Goal: Find contact information: Find contact information

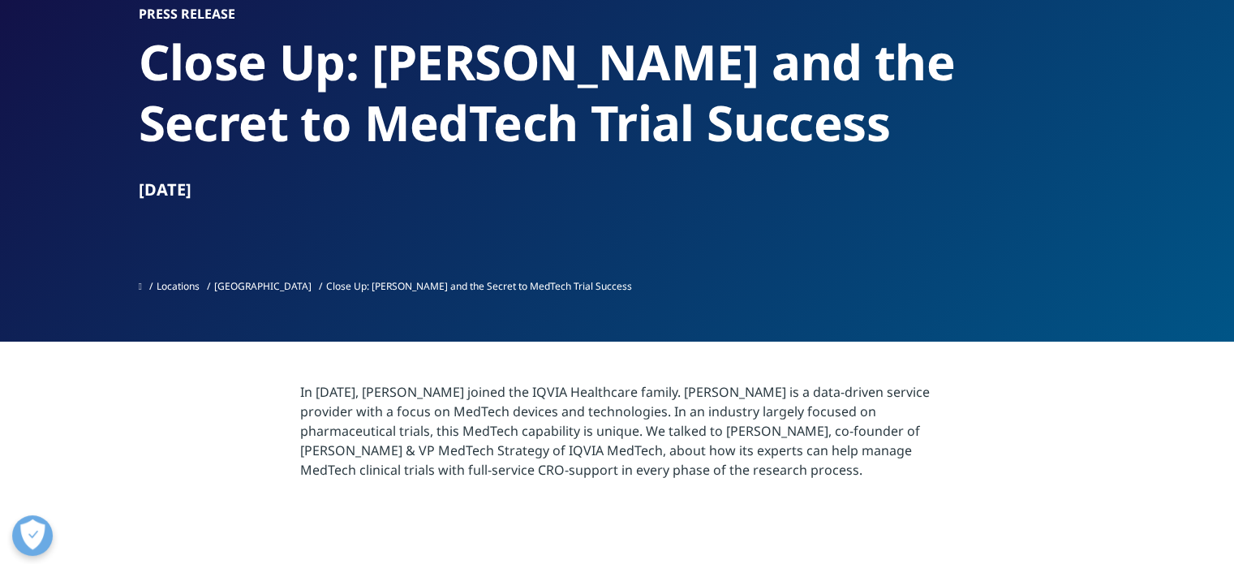
scroll to position [162, 0]
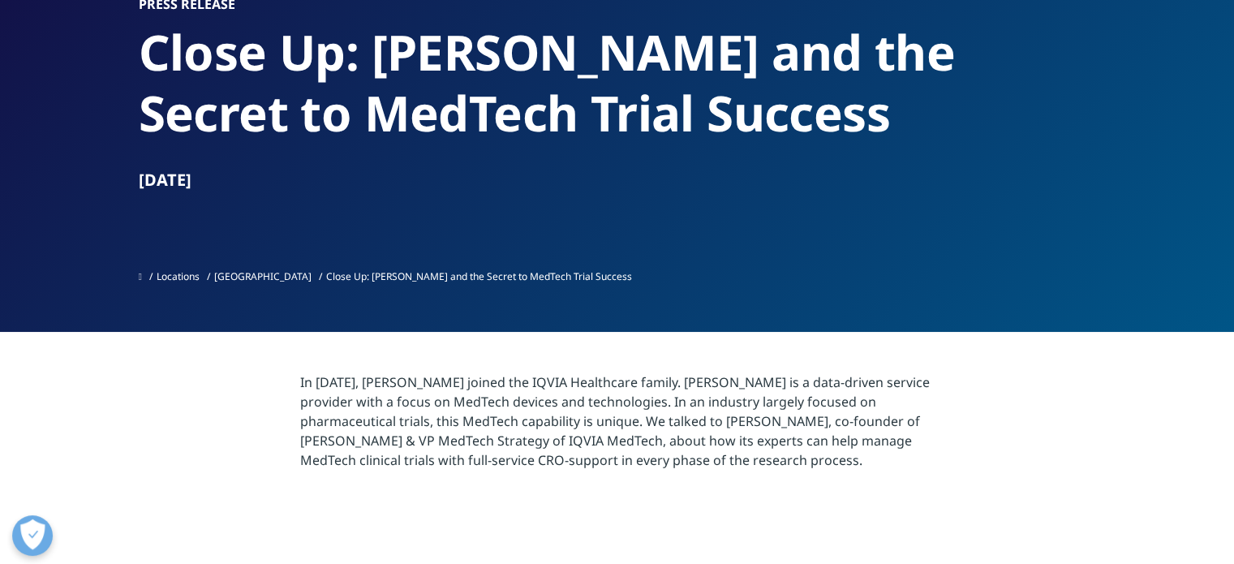
click at [534, 252] on link "Overview" at bounding box center [482, 247] width 246 height 43
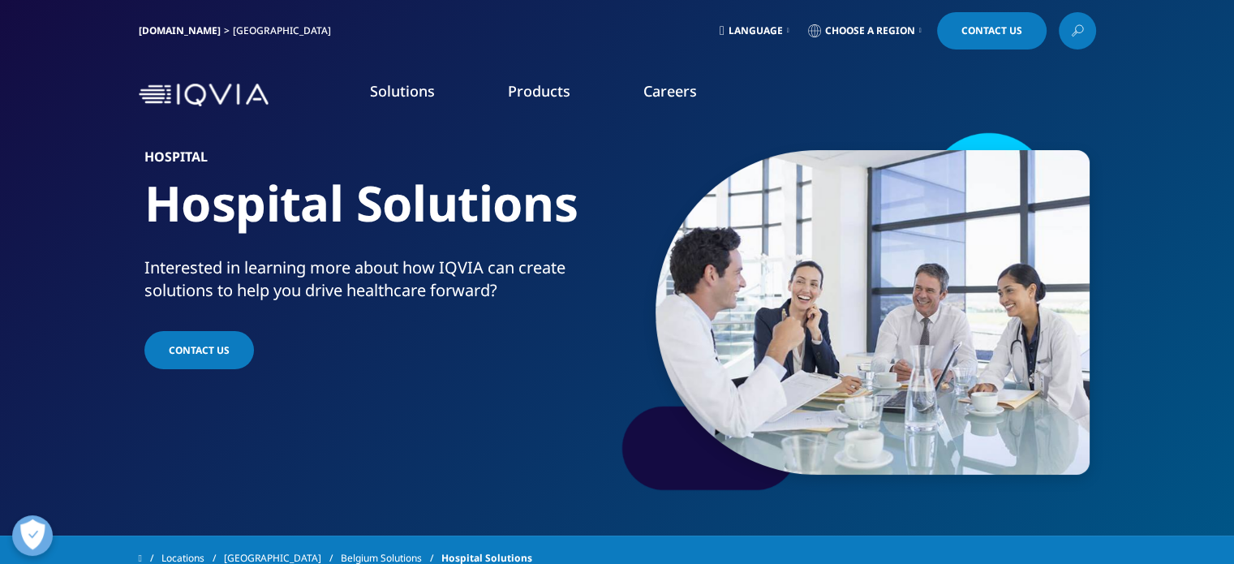
click at [837, 25] on span "Choose a Region" at bounding box center [870, 30] width 90 height 13
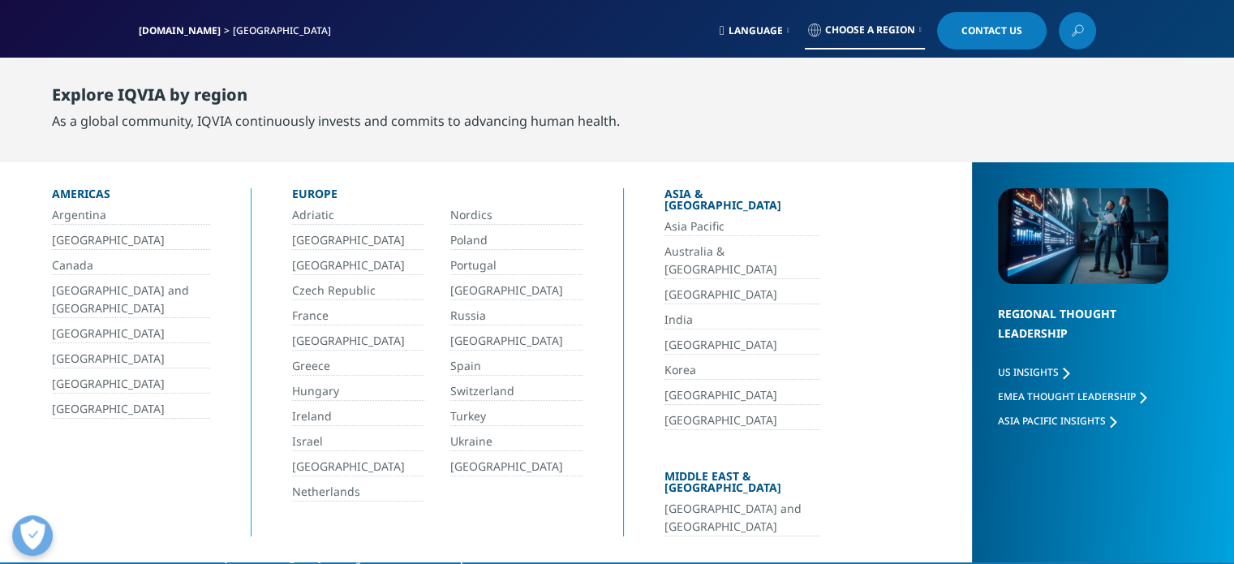
click at [316, 235] on link "[GEOGRAPHIC_DATA]" at bounding box center [358, 240] width 132 height 19
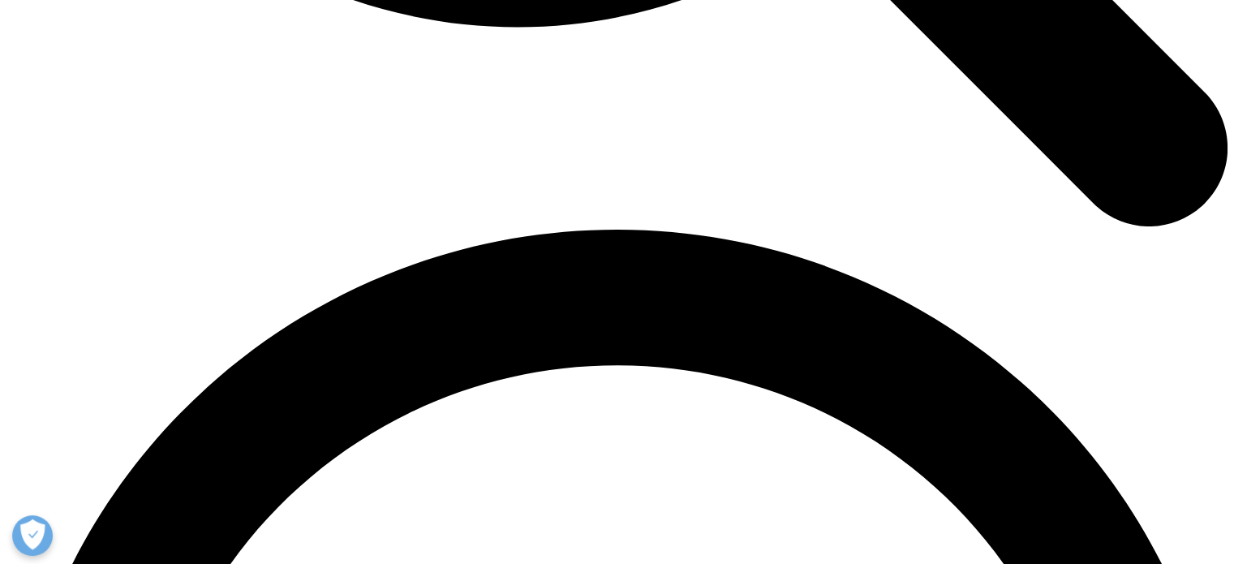
scroll to position [2271, 0]
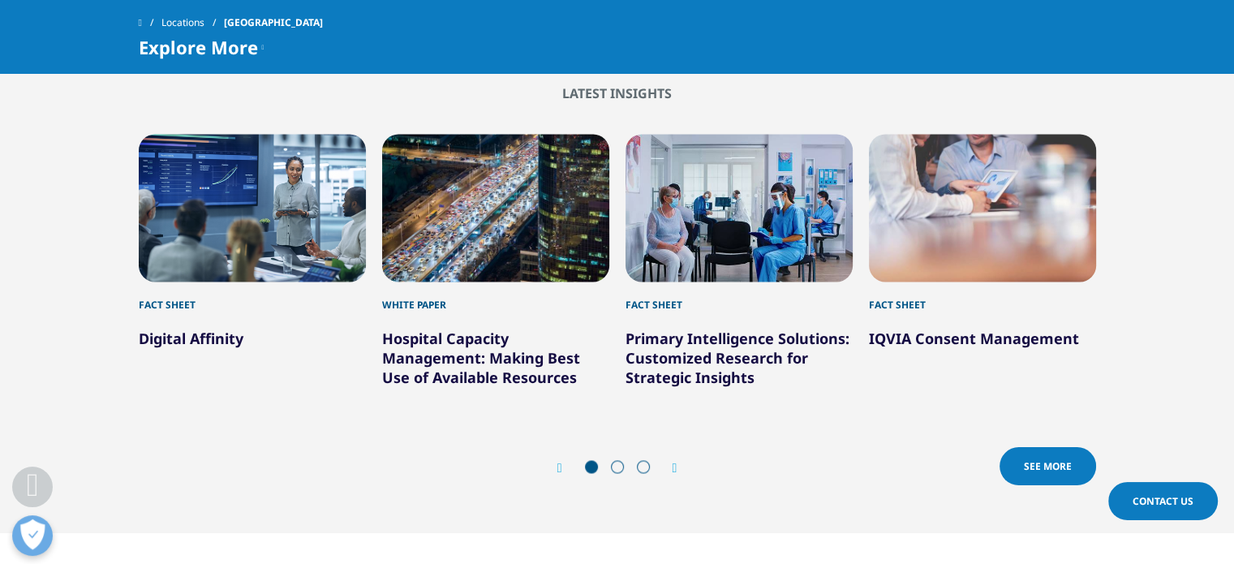
click at [677, 461] on icon "Next slide" at bounding box center [674, 467] width 5 height 13
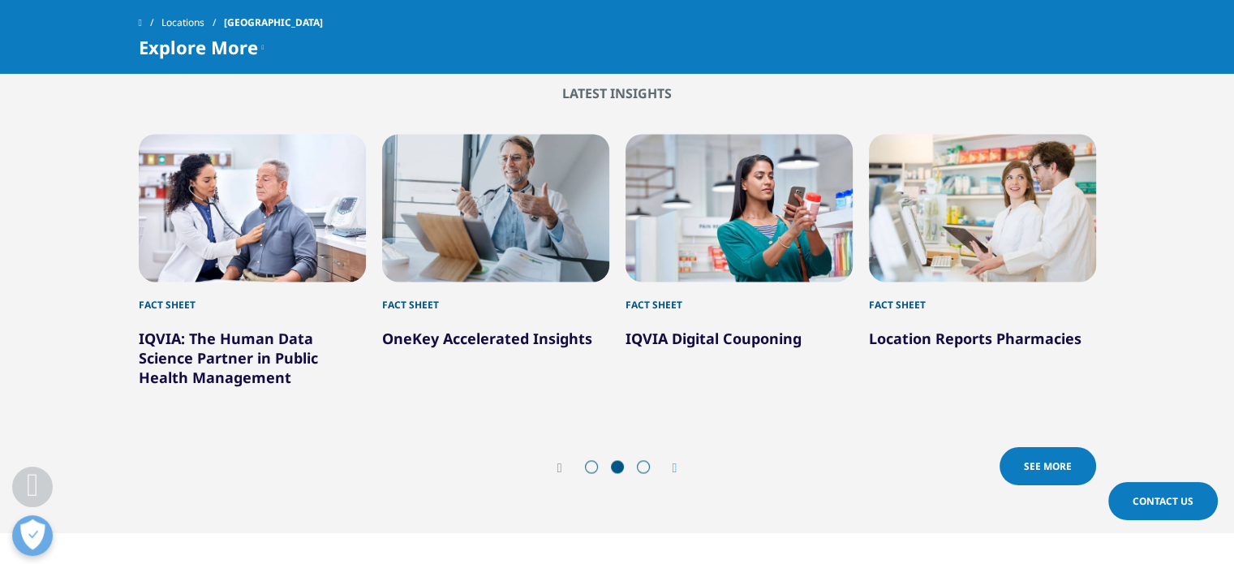
click at [559, 461] on icon "Previous slide" at bounding box center [559, 467] width 5 height 13
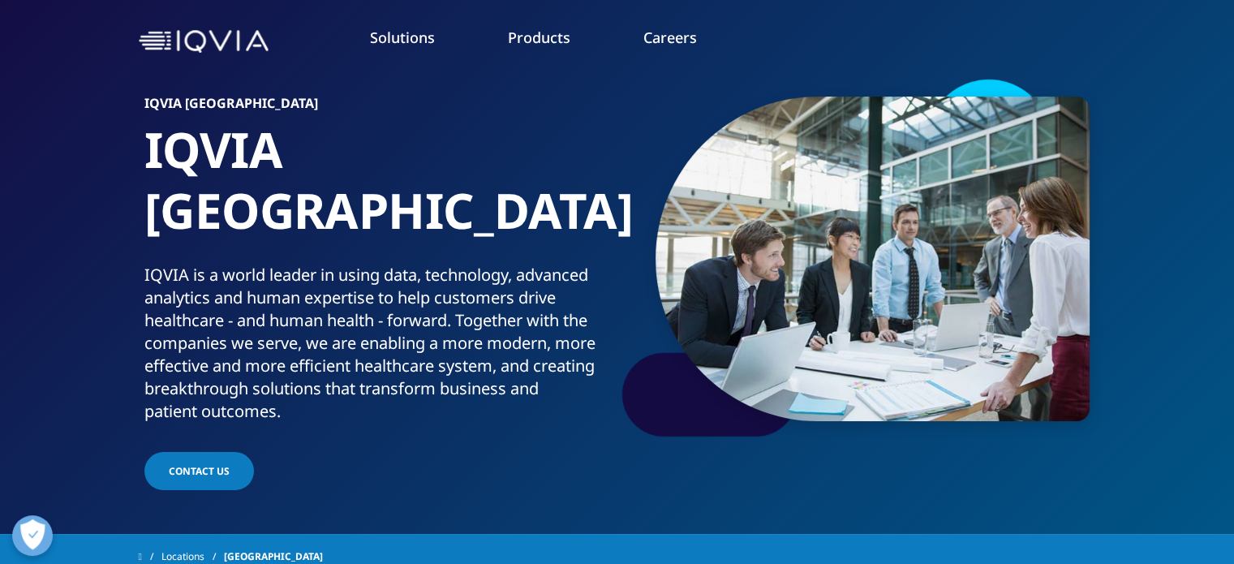
scroll to position [0, 0]
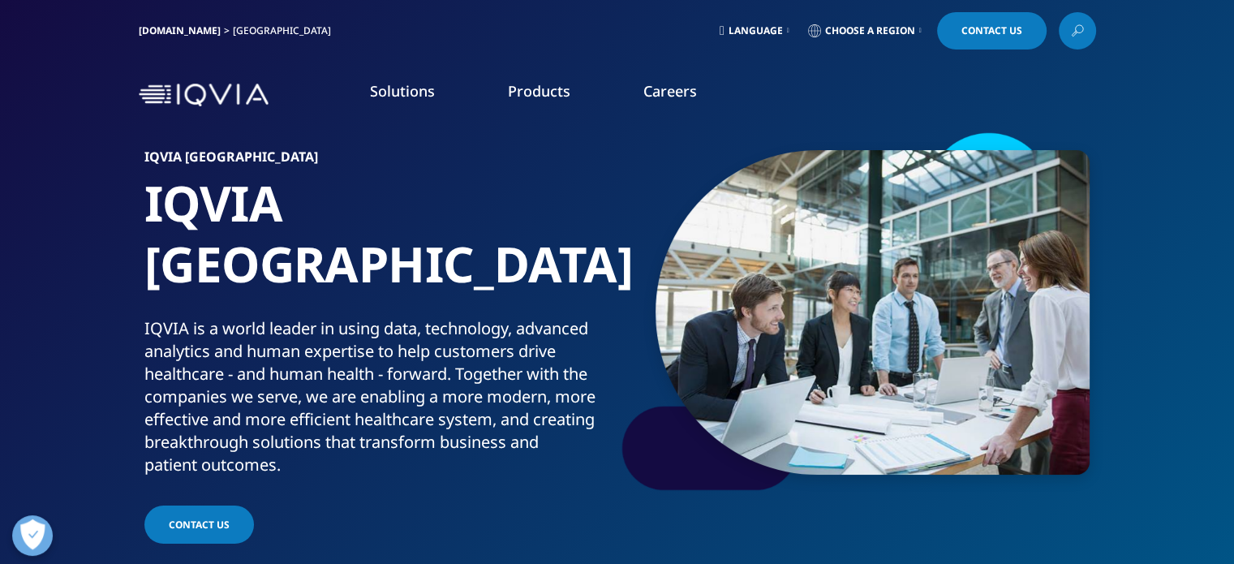
click at [76, 291] on link "Learn more" at bounding box center [168, 296] width 288 height 14
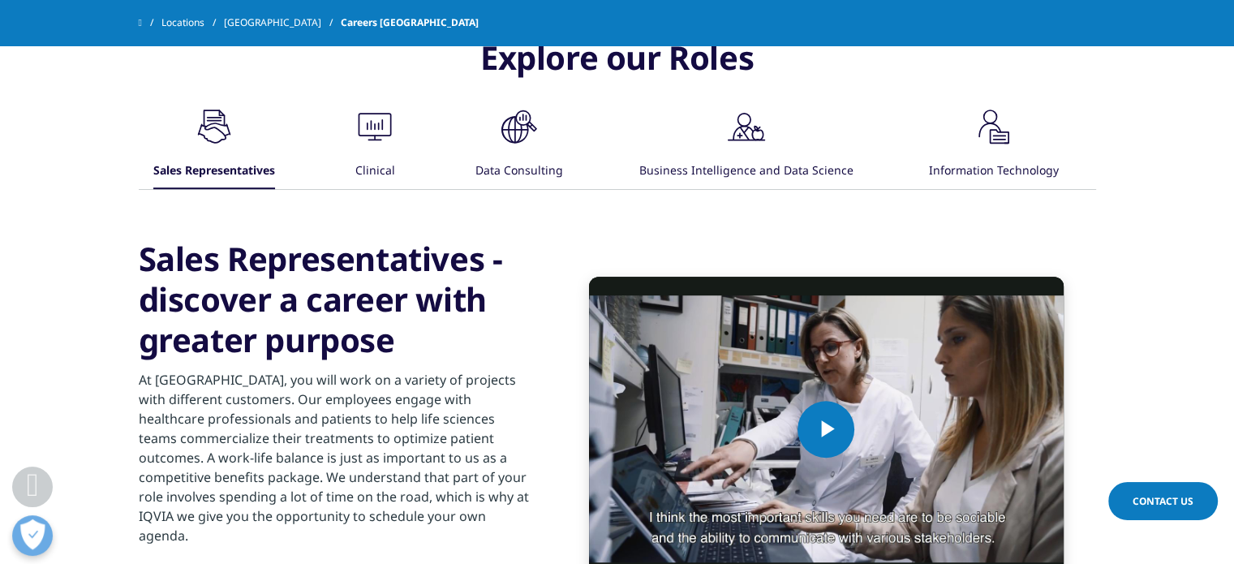
scroll to position [973, 0]
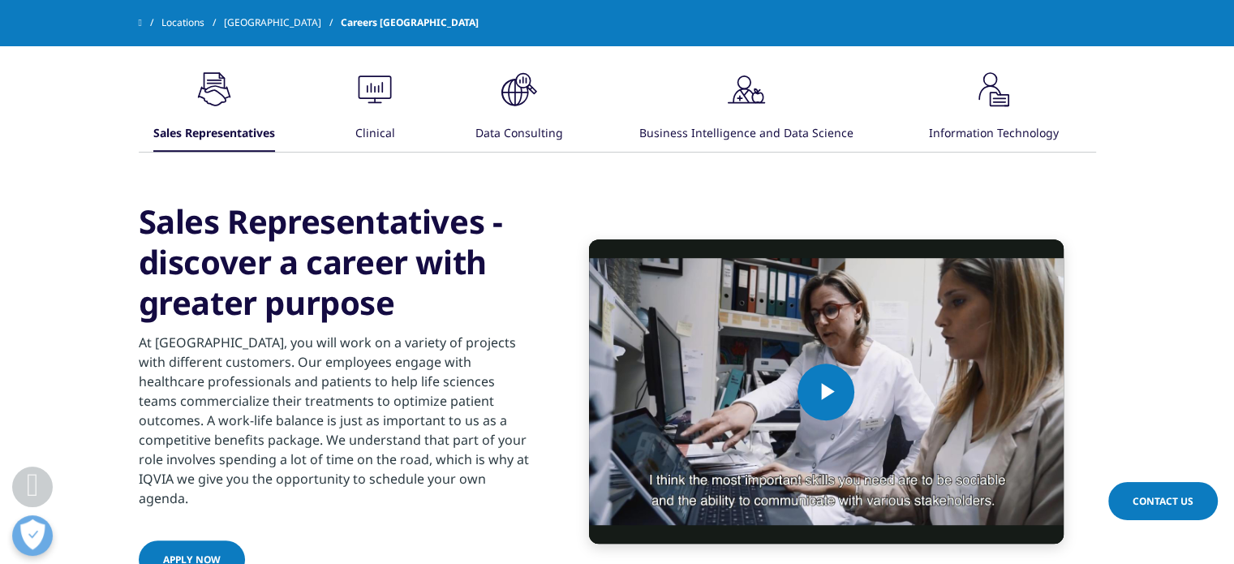
click at [238, 109] on icon ".cls-1{fill:#00a3e0;}" at bounding box center [214, 89] width 49 height 49
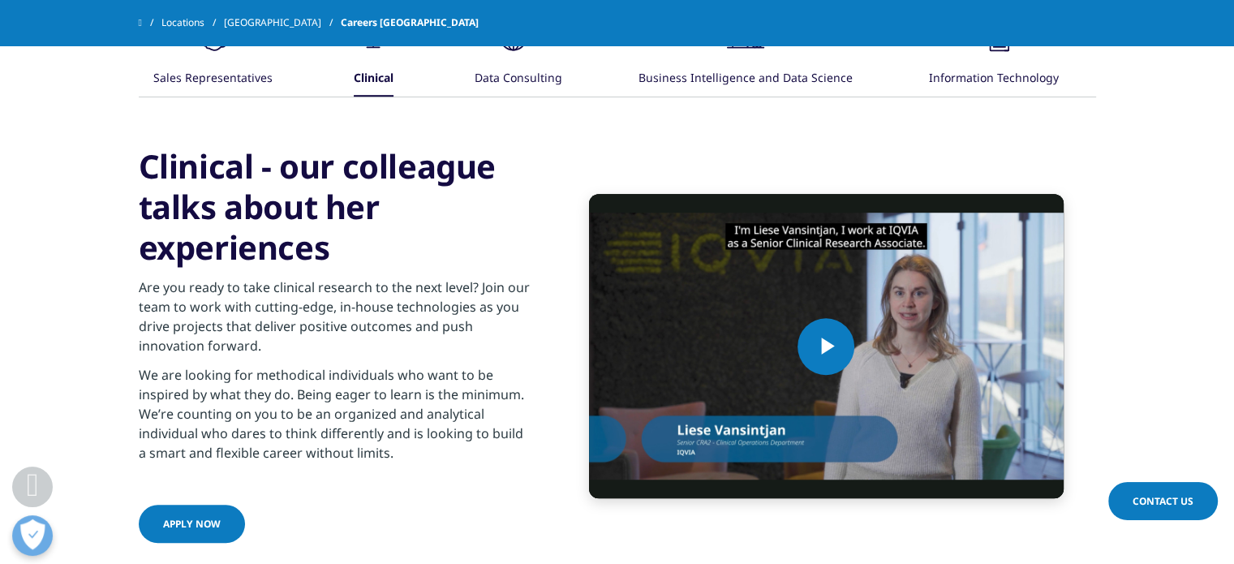
scroll to position [1054, 0]
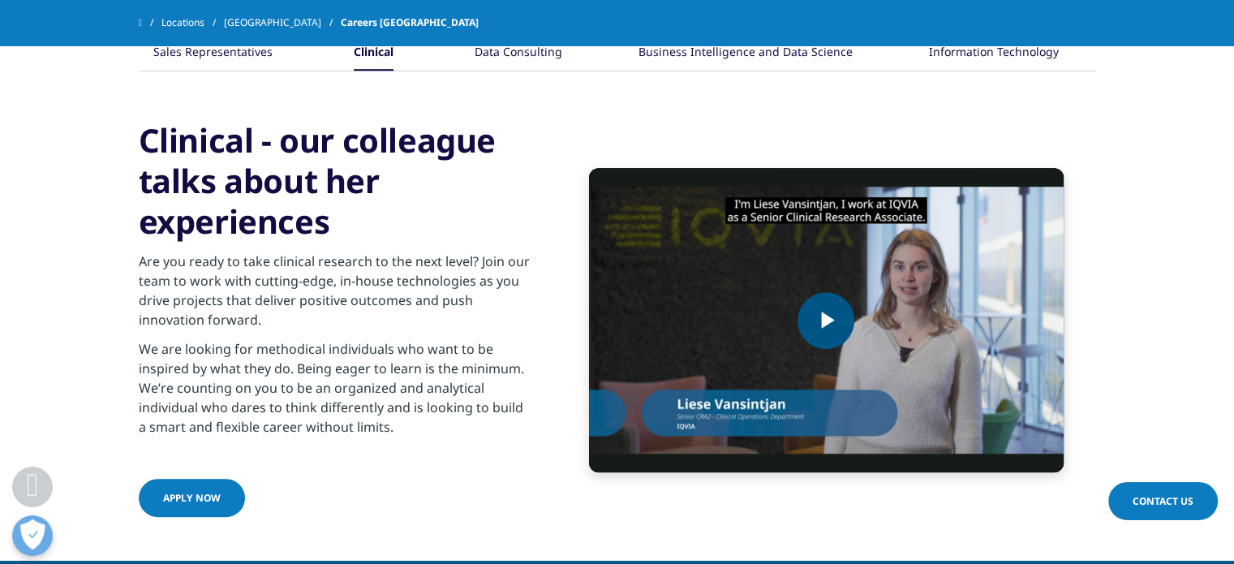
click at [826, 320] on span "Video Player" at bounding box center [826, 320] width 0 height 0
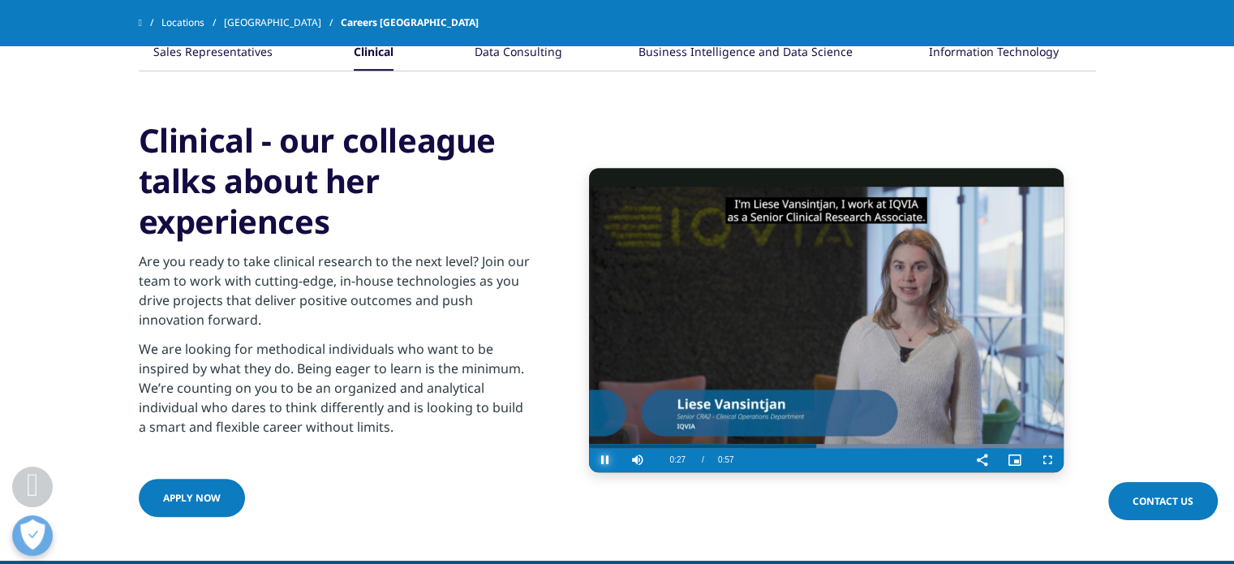
click at [600, 460] on span "Video Player" at bounding box center [605, 460] width 32 height 0
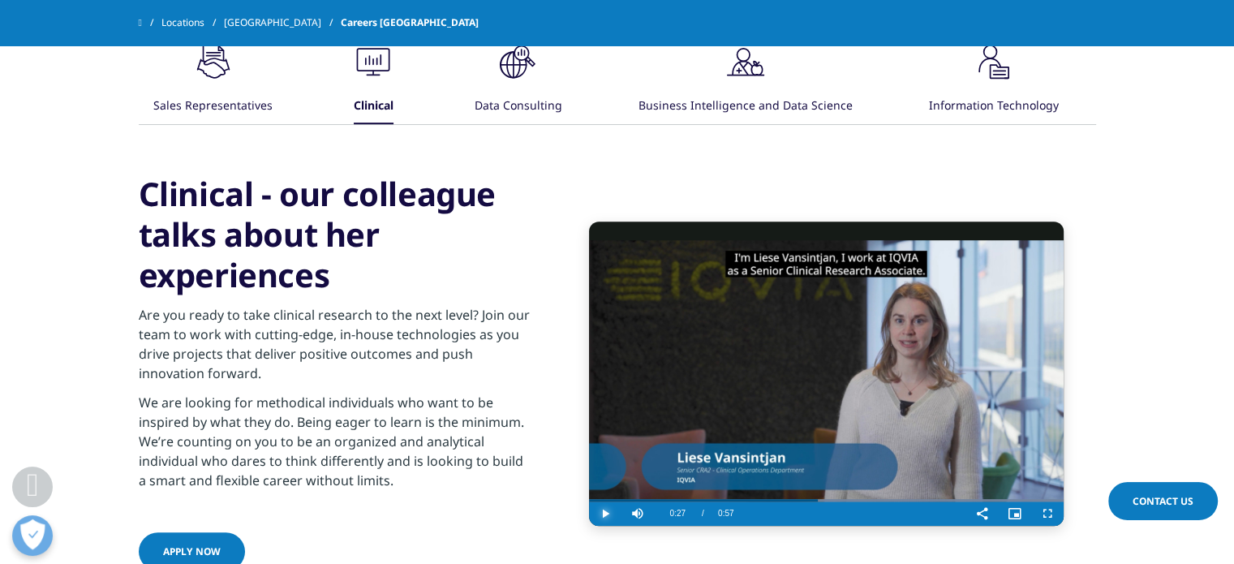
scroll to position [973, 0]
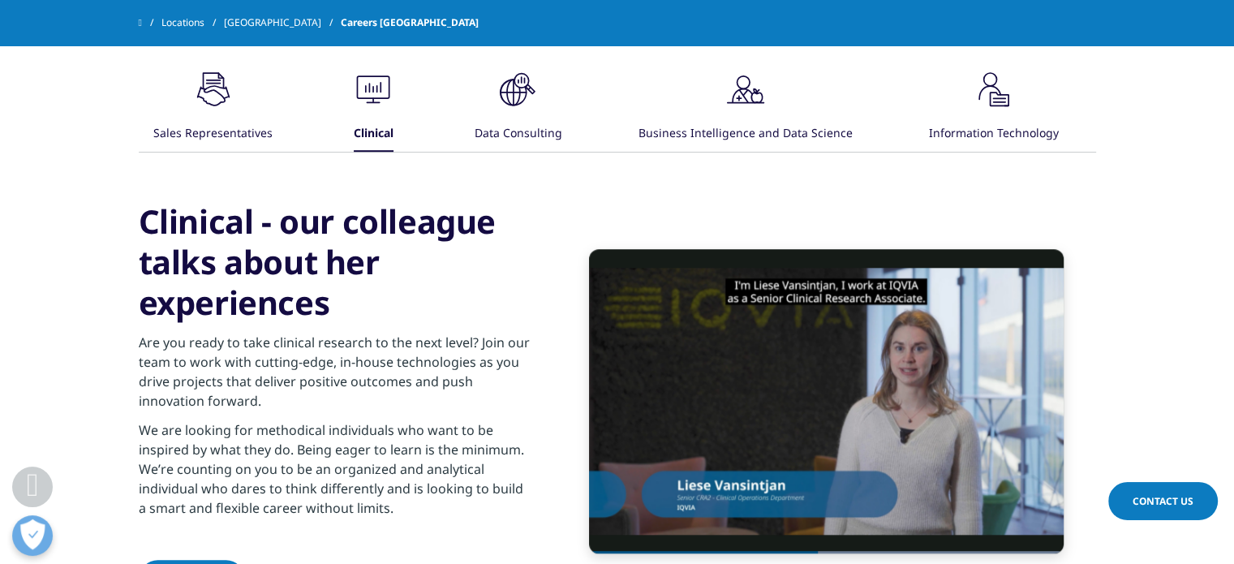
click at [550, 134] on div "Data Consulting" at bounding box center [518, 134] width 88 height 35
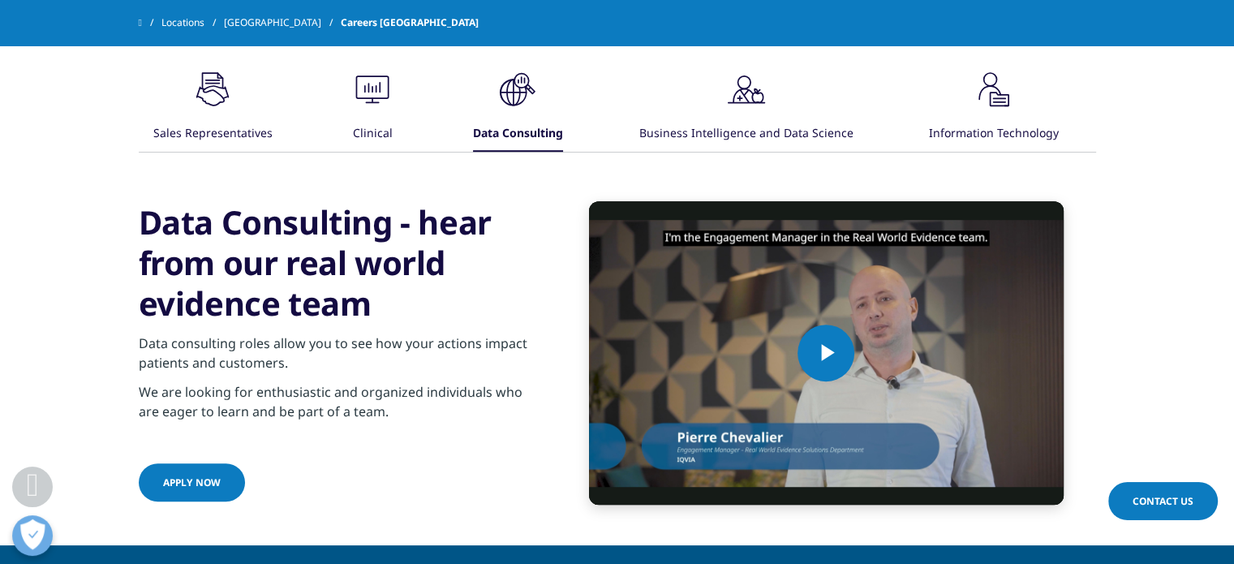
click at [745, 127] on div "Business Intelligence and Data Science" at bounding box center [746, 134] width 214 height 35
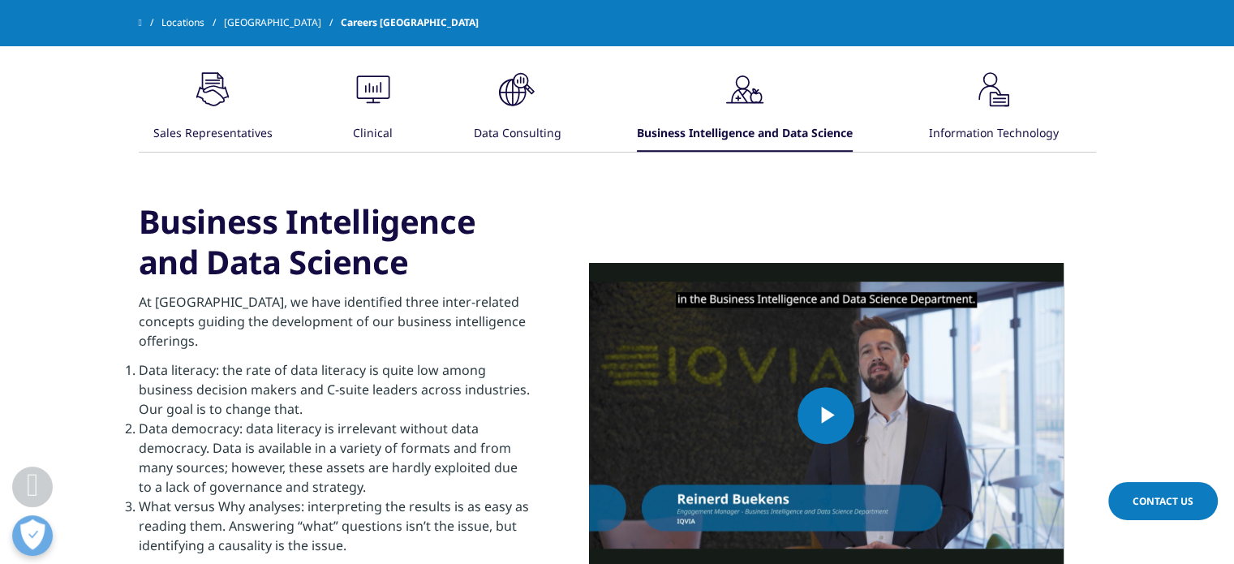
click at [976, 131] on div "Information Technology" at bounding box center [994, 134] width 130 height 35
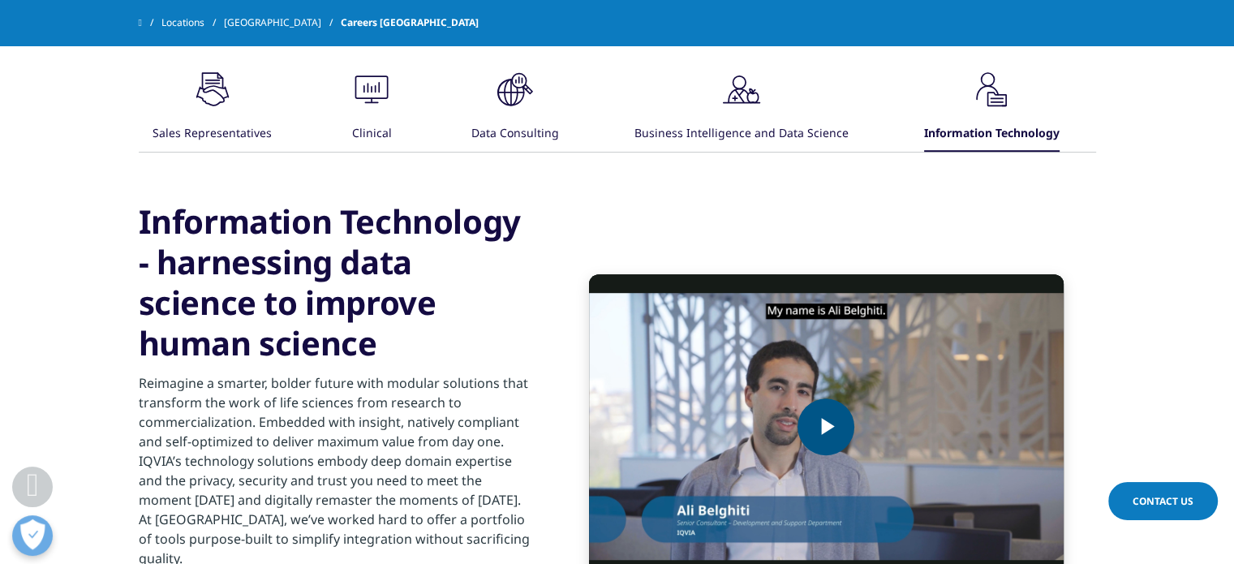
click at [826, 427] on span "Video Player" at bounding box center [826, 427] width 0 height 0
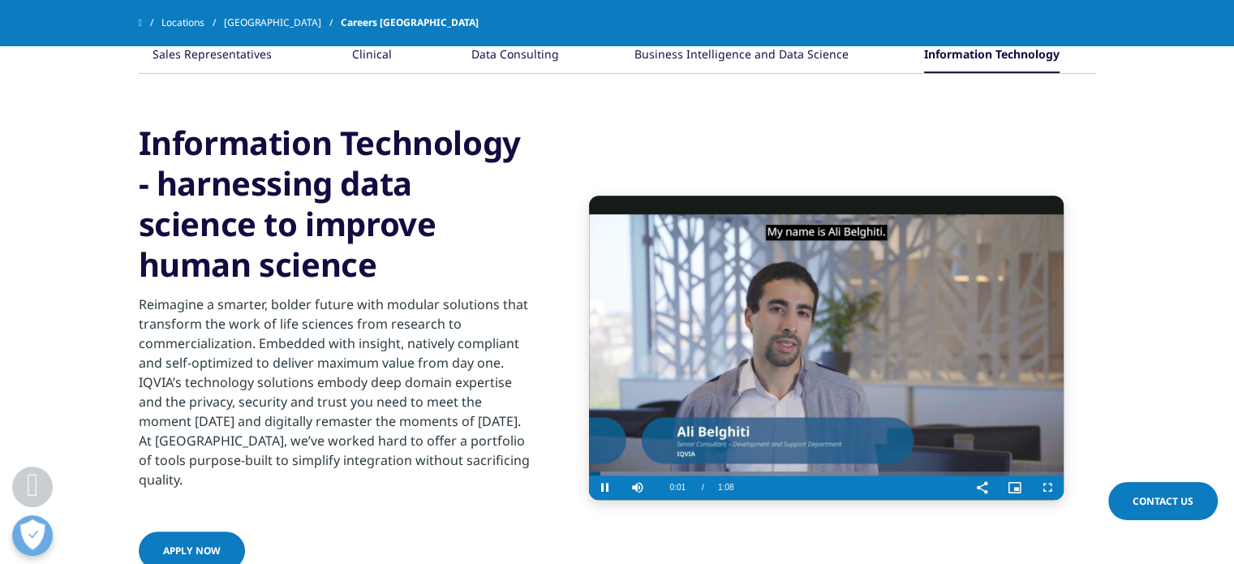
scroll to position [1067, 0]
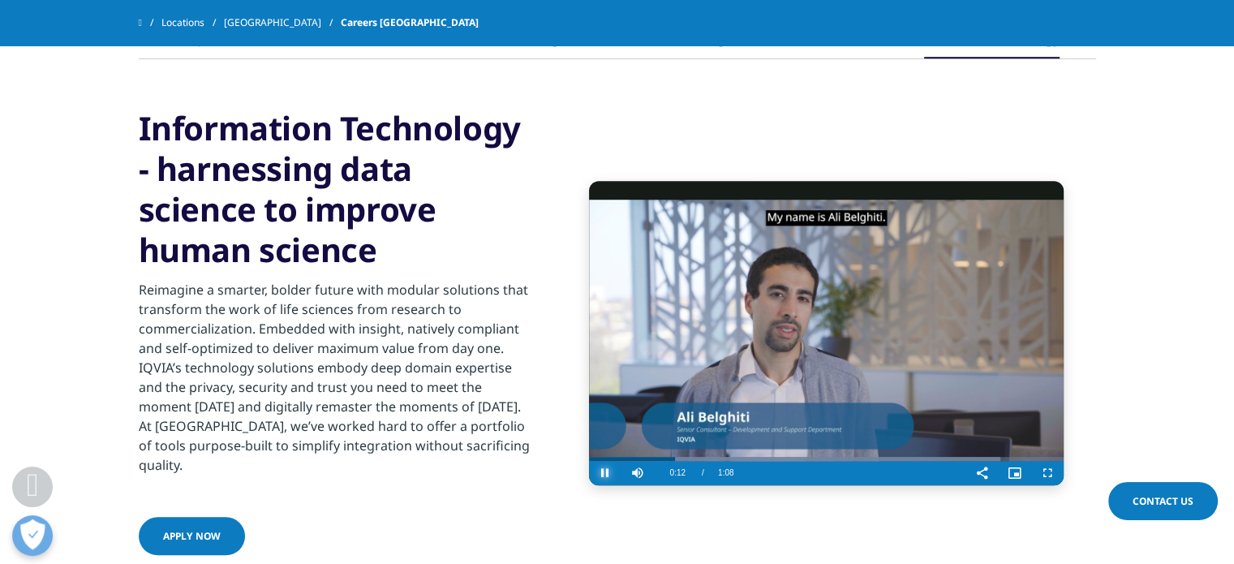
click at [599, 473] on span "Video Player" at bounding box center [605, 473] width 32 height 0
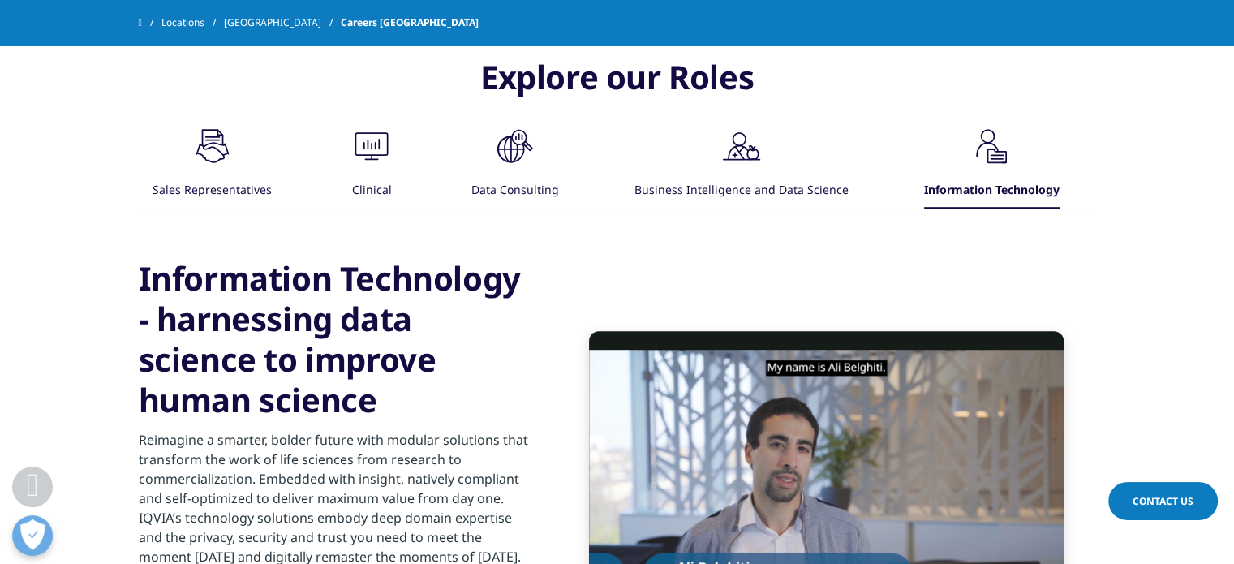
scroll to position [823, 0]
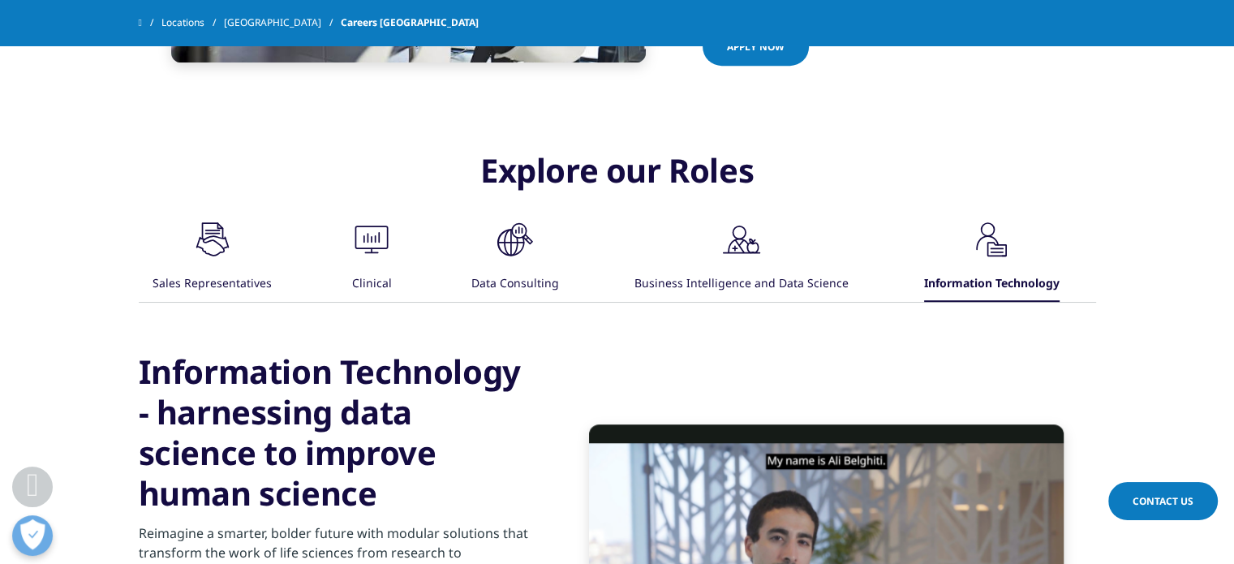
click at [771, 281] on div "Business Intelligence and Data Science" at bounding box center [741, 284] width 214 height 35
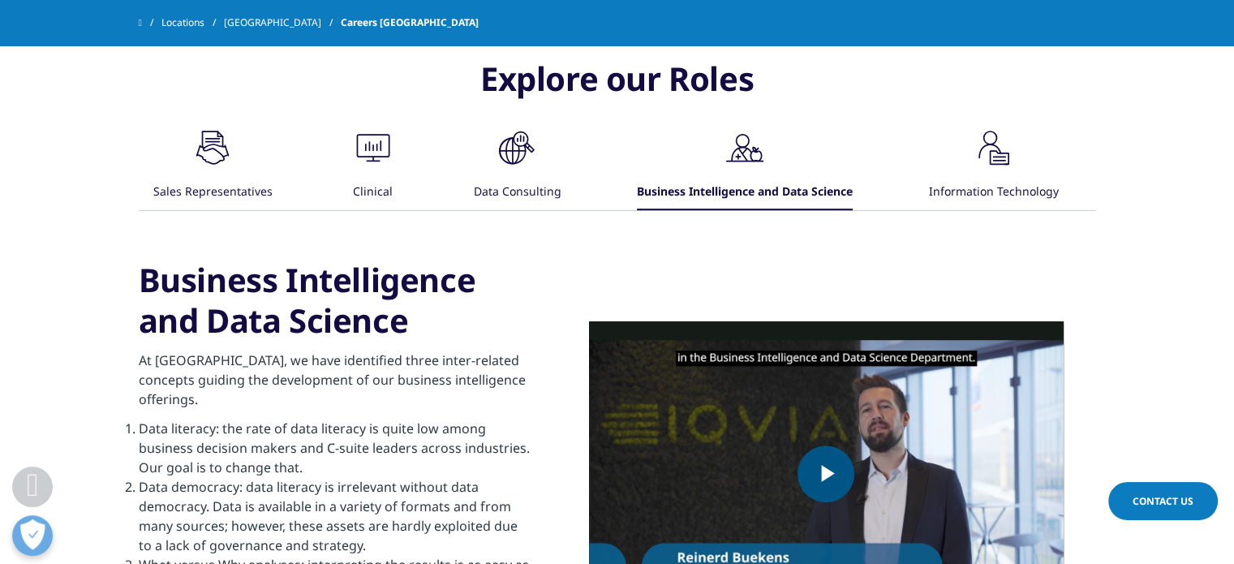
scroll to position [1067, 0]
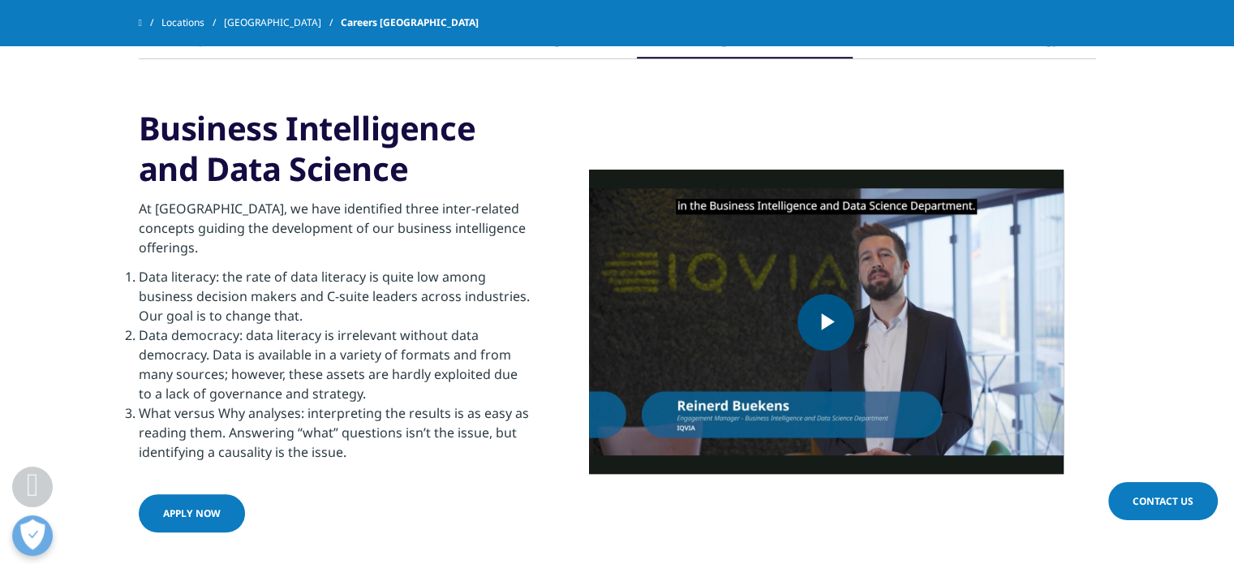
click at [826, 322] on span "Video Player" at bounding box center [826, 322] width 0 height 0
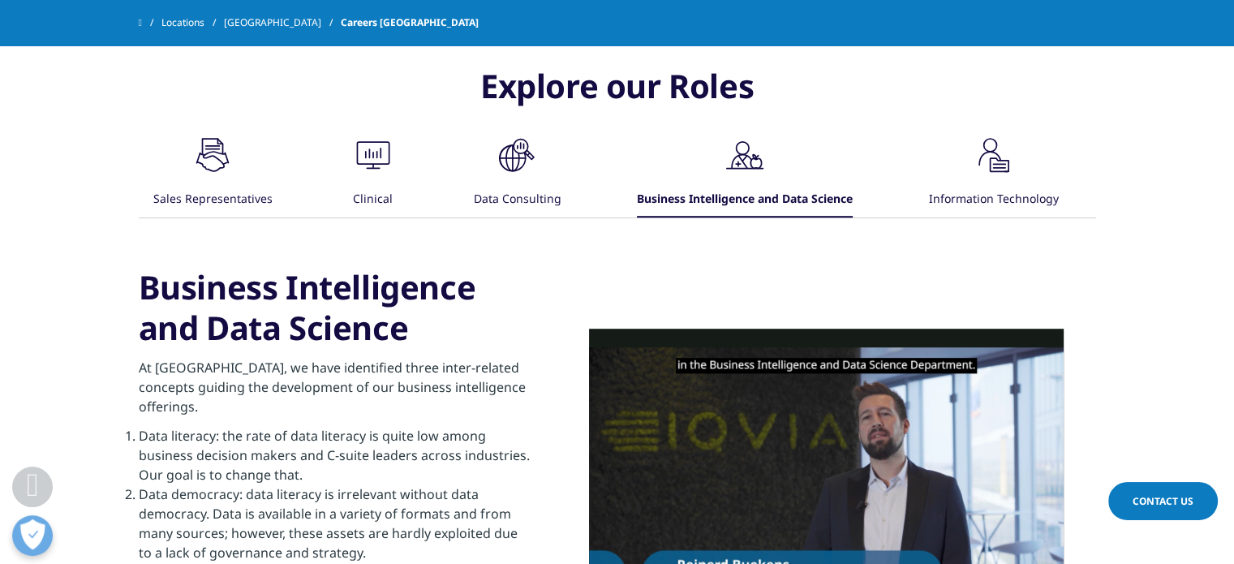
scroll to position [904, 0]
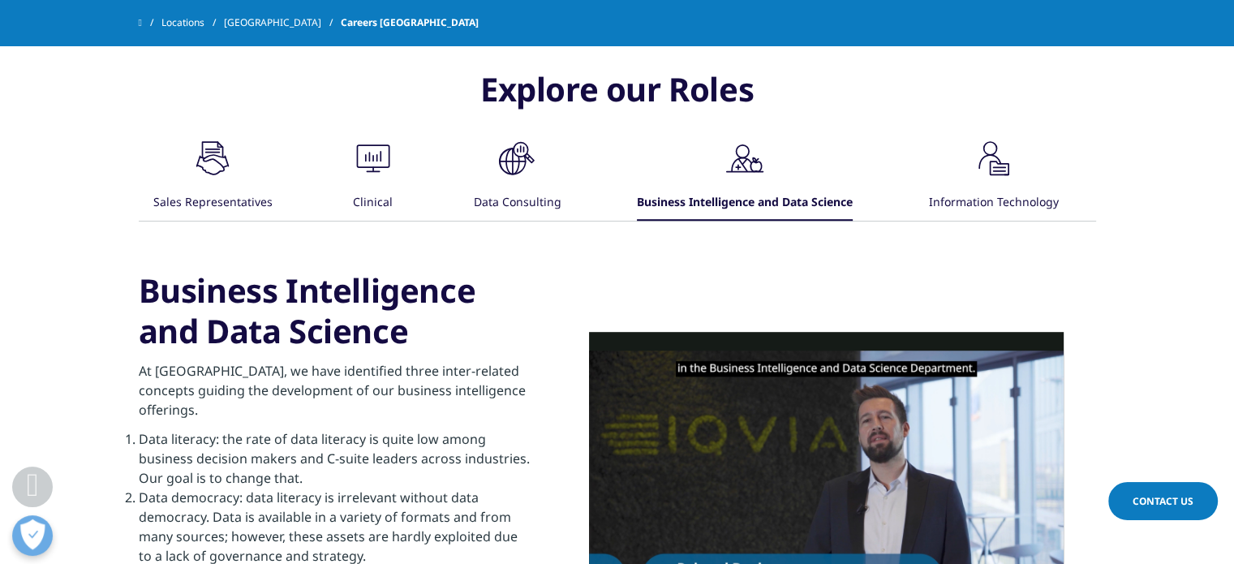
click at [532, 182] on div ".cls-1{fill:#00a3e0;}" at bounding box center [516, 160] width 49 height 52
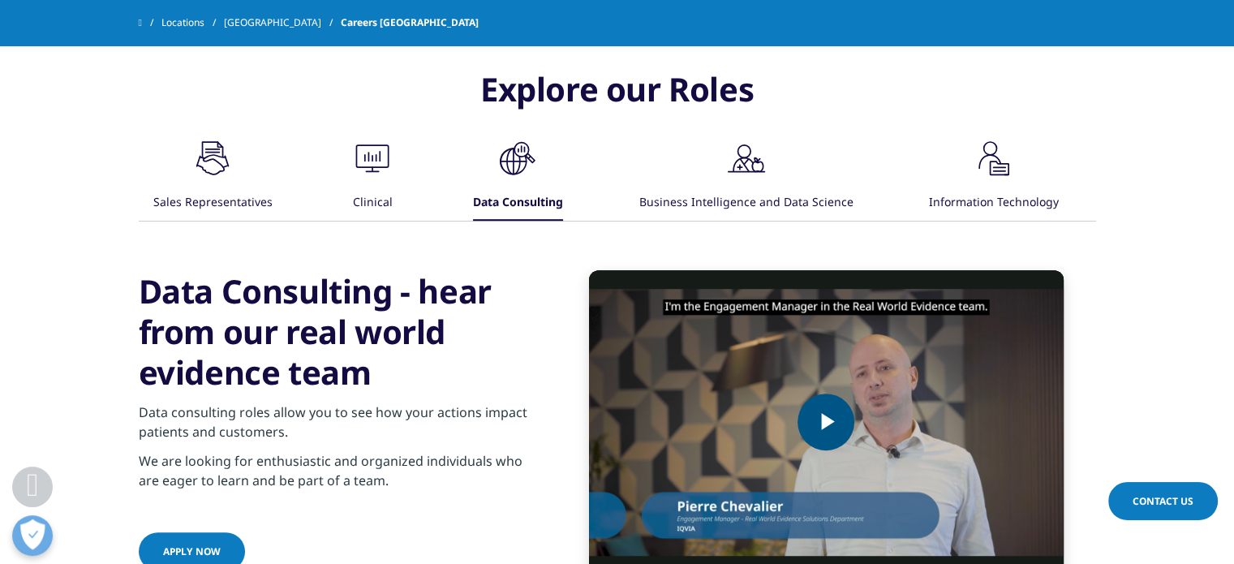
click at [826, 422] on span "Video Player" at bounding box center [826, 422] width 0 height 0
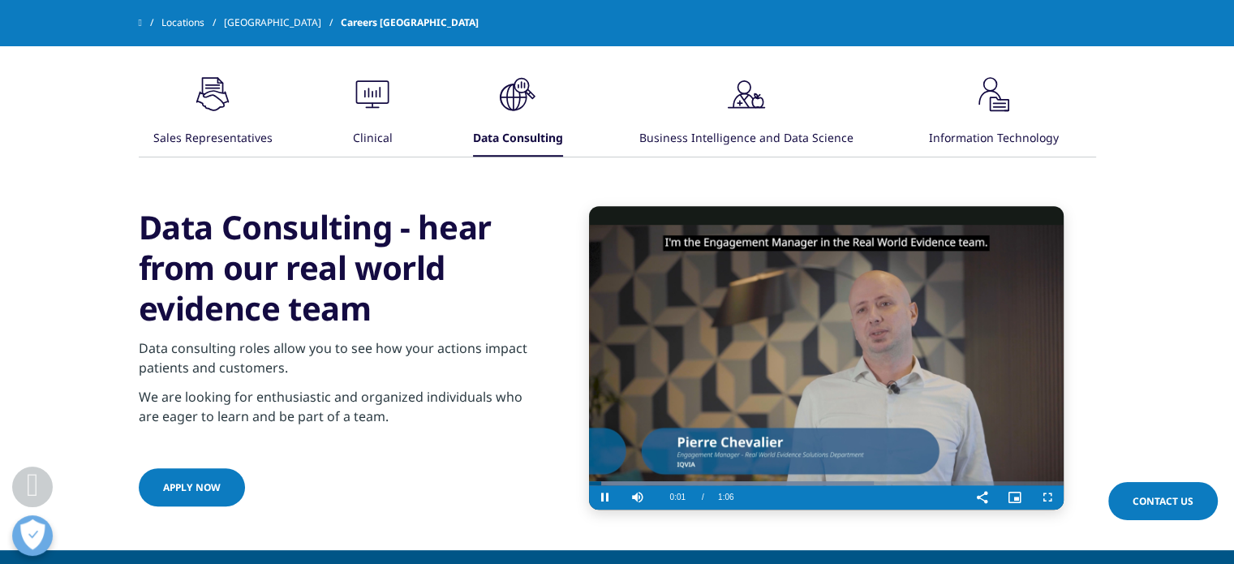
scroll to position [994, 0]
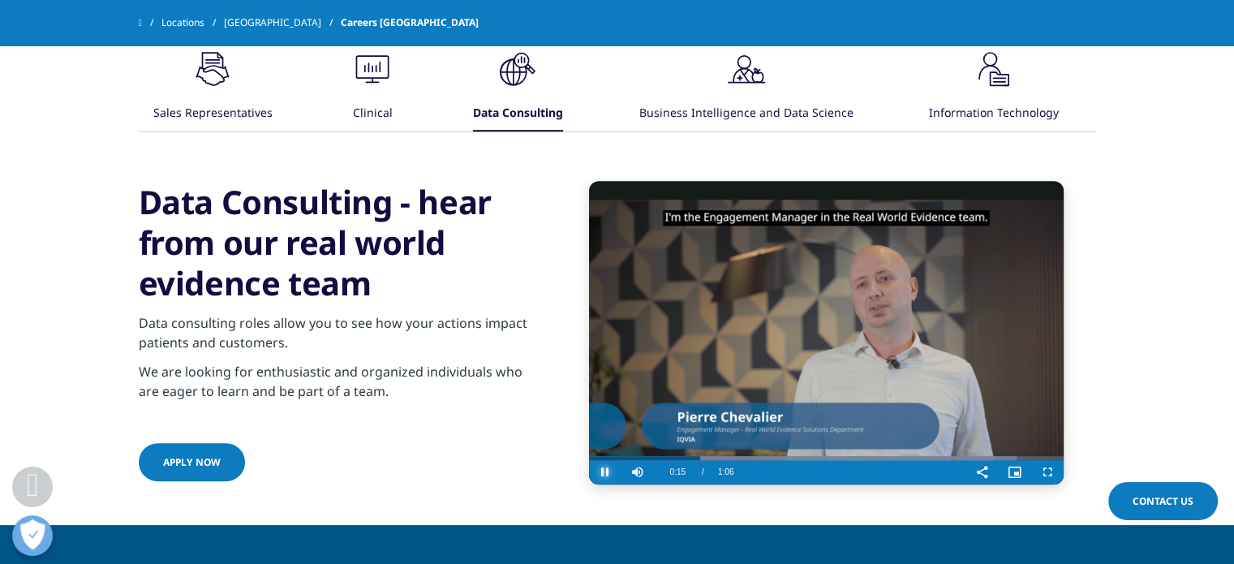
click at [606, 472] on span "Video Player" at bounding box center [605, 472] width 32 height 0
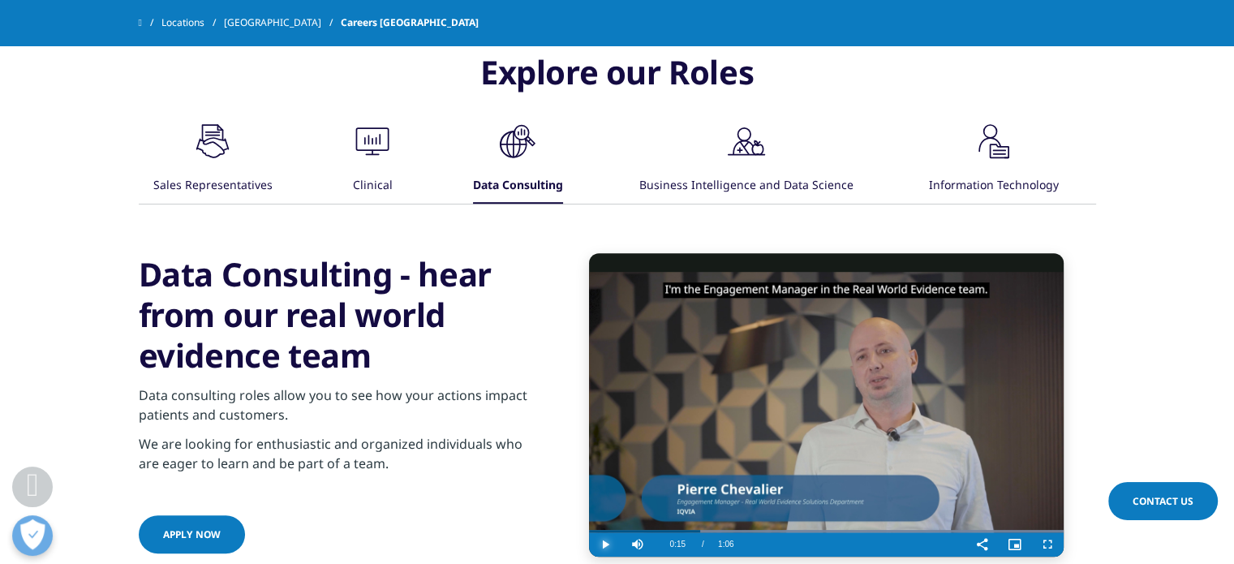
scroll to position [912, 0]
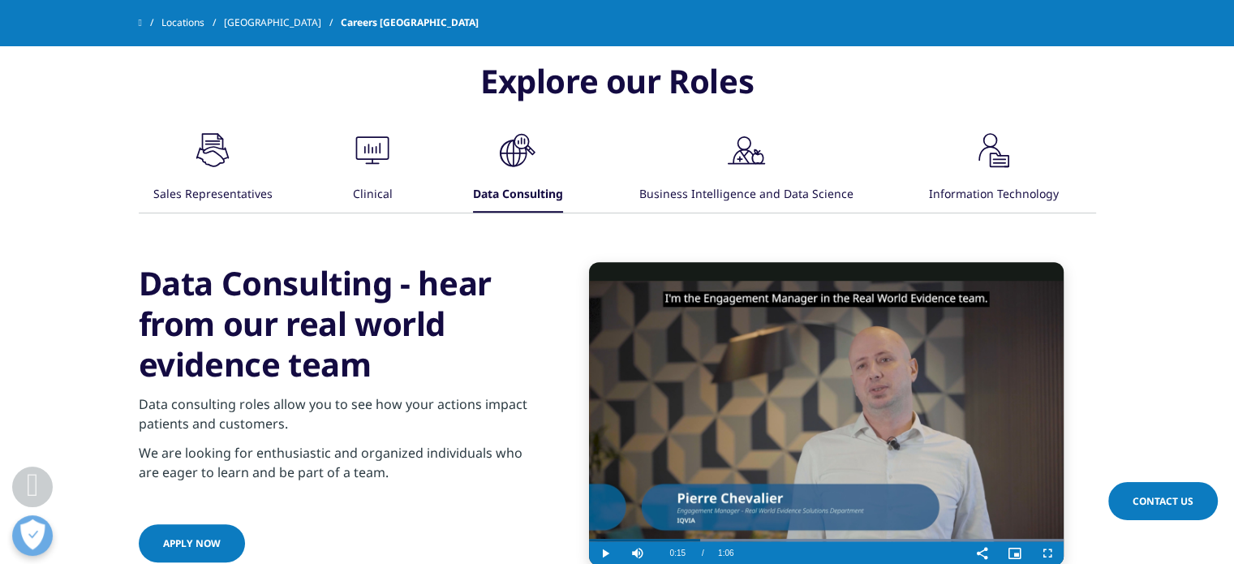
click at [237, 154] on icon ".cls-1{fill:#00a3e0;}" at bounding box center [212, 150] width 49 height 49
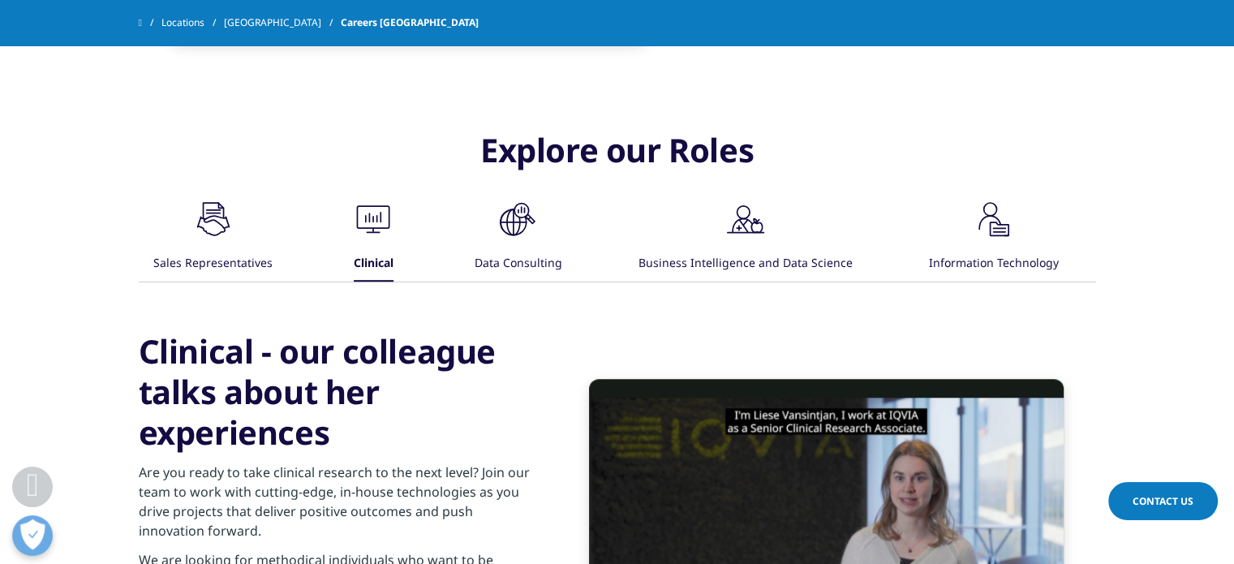
scroll to position [831, 0]
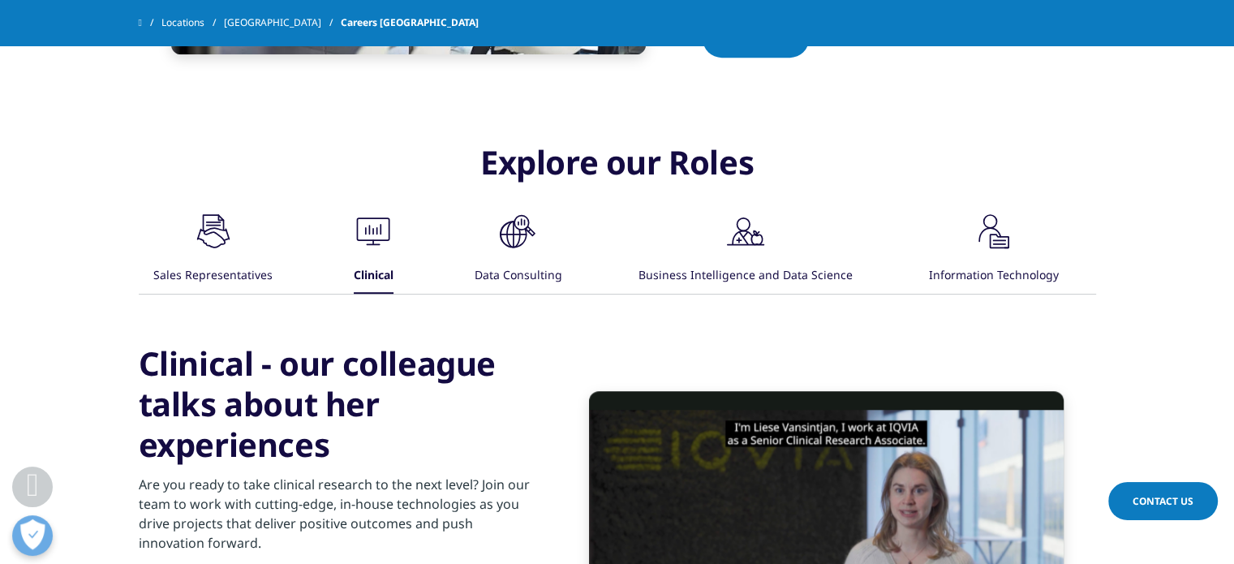
click at [242, 244] on div ".cls-1{fill:#00a3e0;} Sales Representatives" at bounding box center [212, 250] width 119 height 87
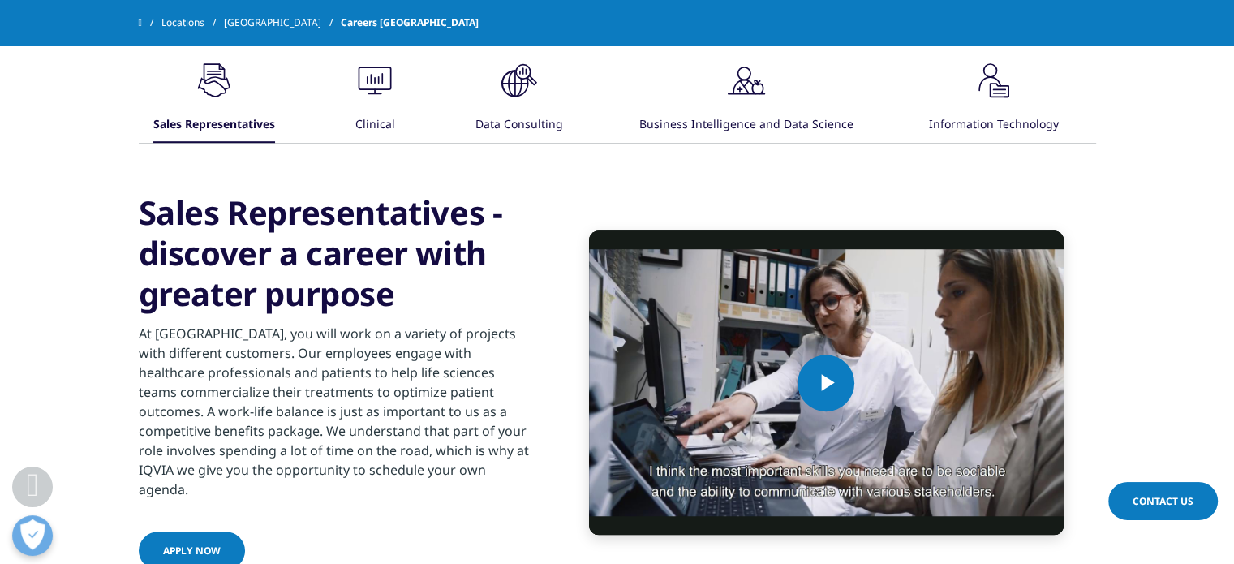
scroll to position [1075, 0]
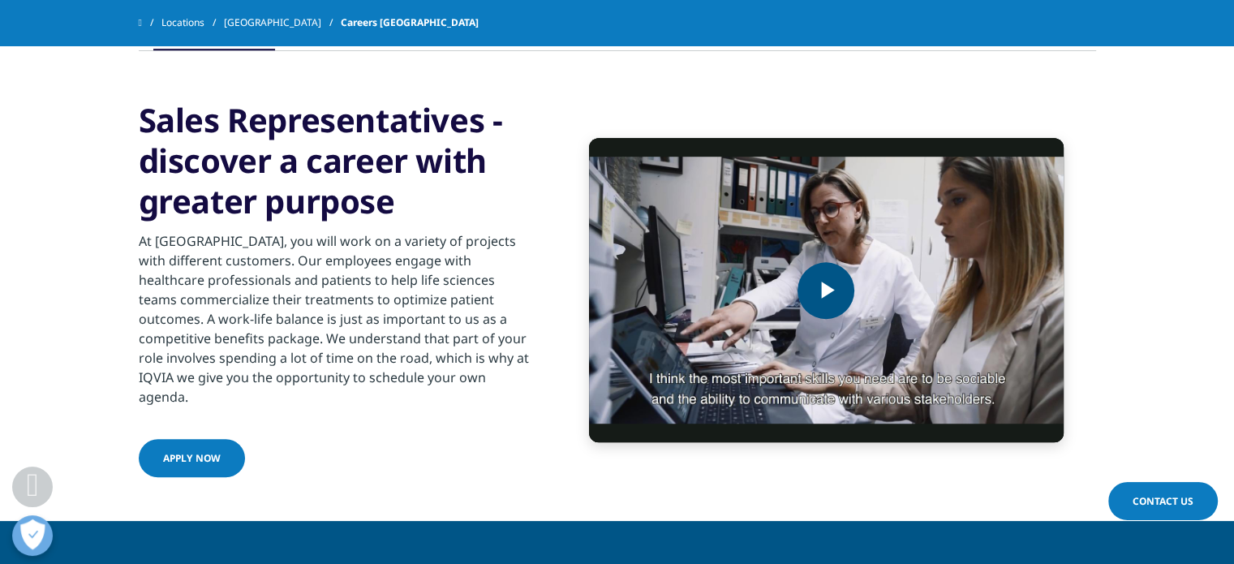
click at [826, 290] on span "Video Player" at bounding box center [826, 290] width 0 height 0
click at [1191, 513] on link "Contact Us" at bounding box center [1162, 501] width 109 height 38
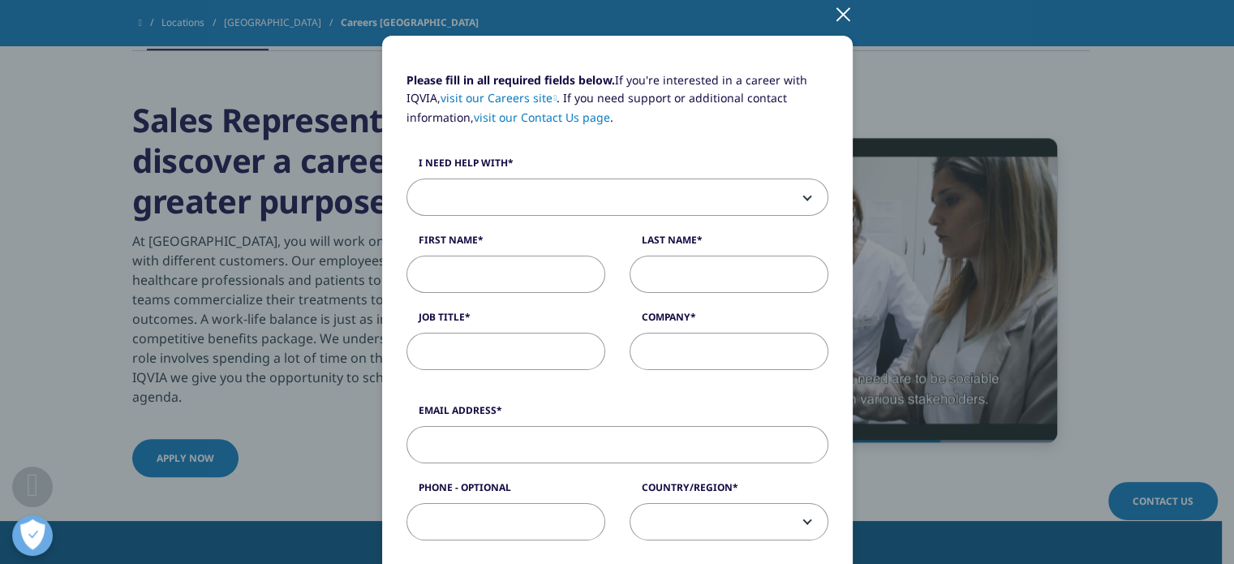
scroll to position [0, 0]
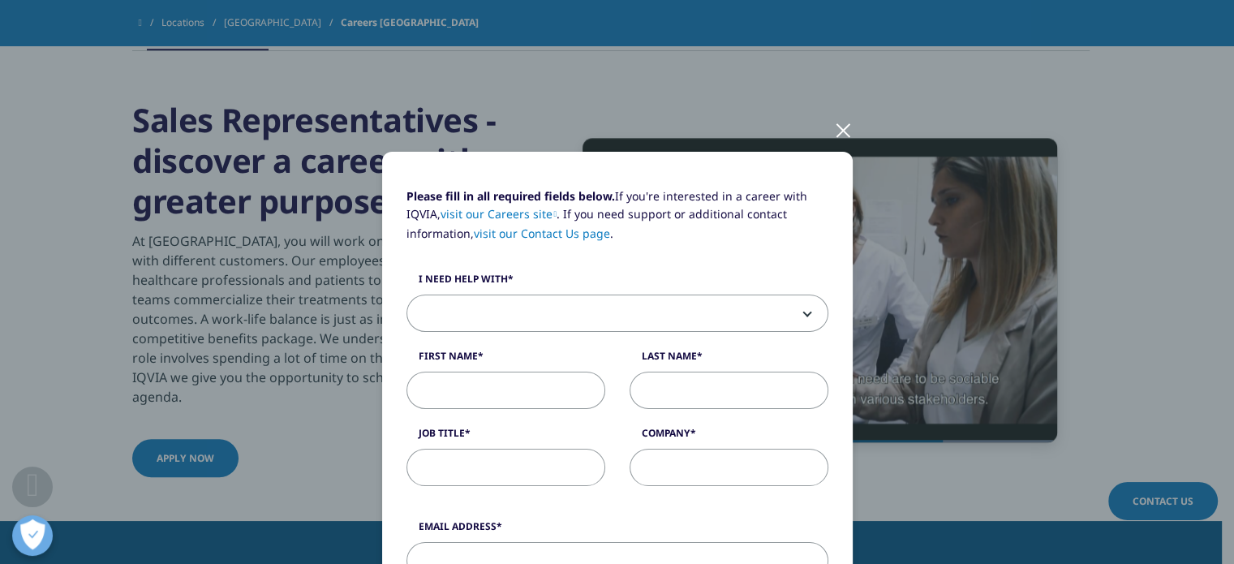
click at [842, 133] on div at bounding box center [843, 129] width 19 height 45
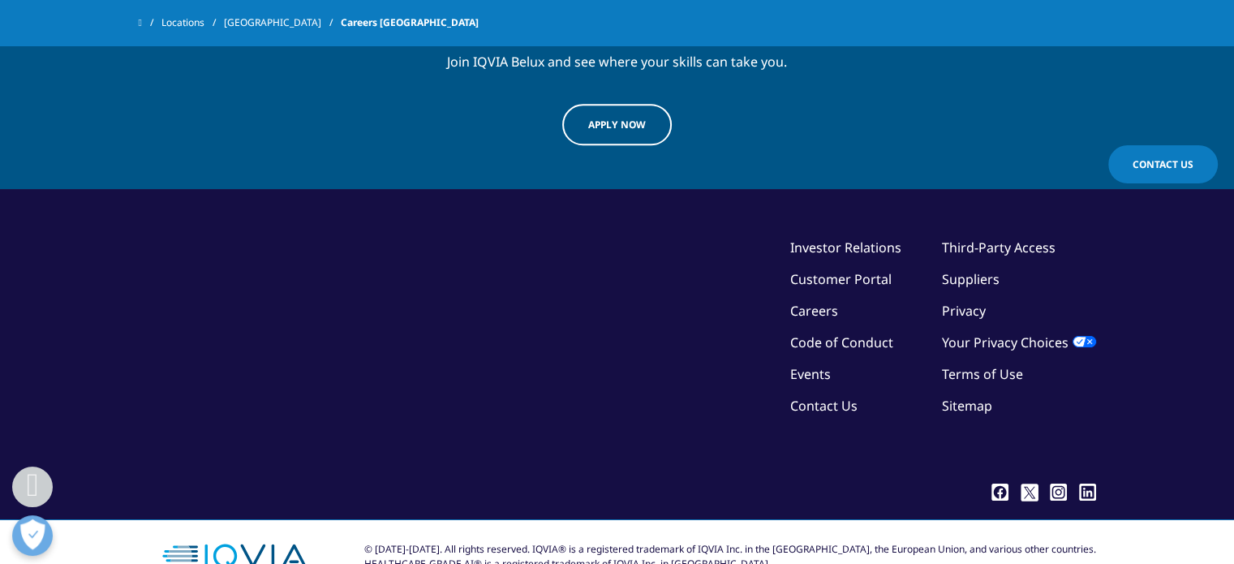
scroll to position [1780, 0]
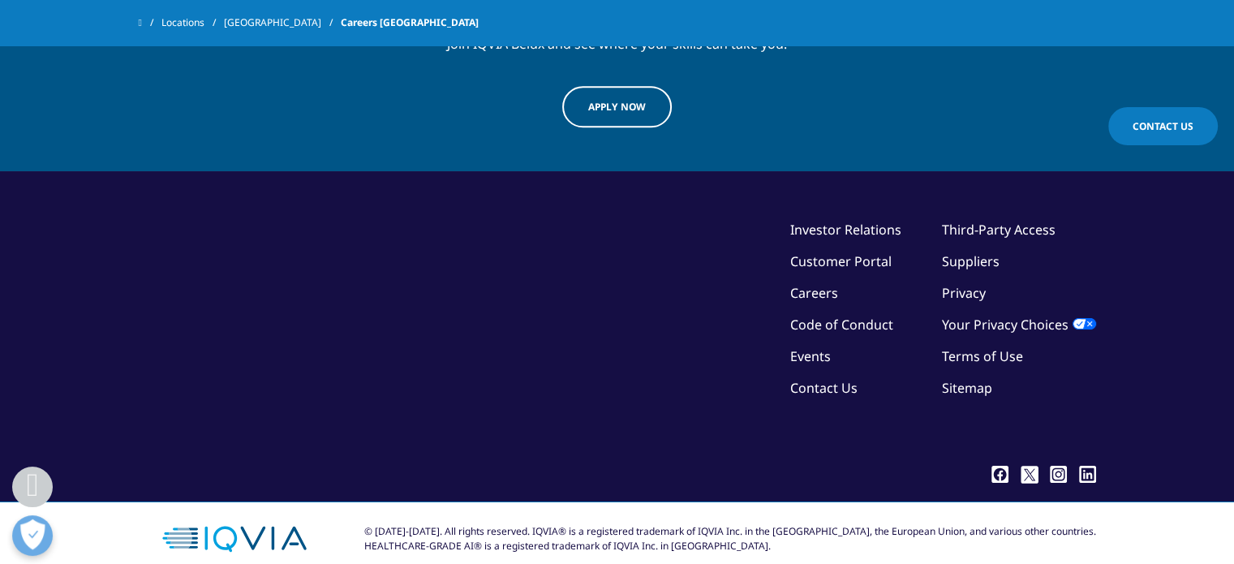
click at [845, 379] on link "Contact Us" at bounding box center [823, 388] width 67 height 18
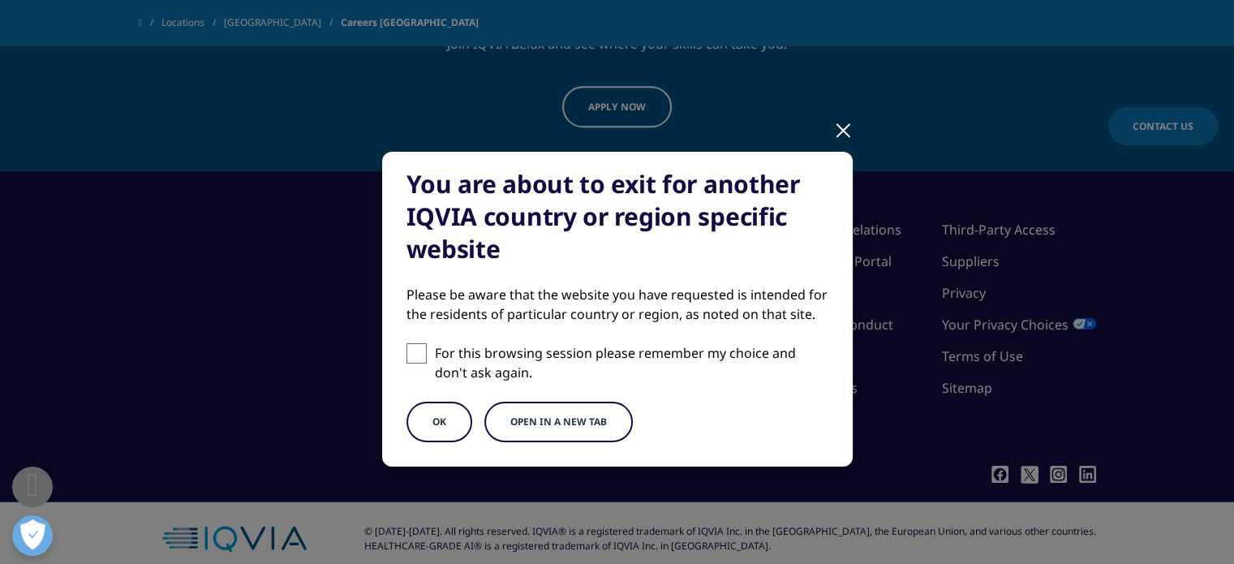
click at [834, 133] on div at bounding box center [843, 129] width 19 height 45
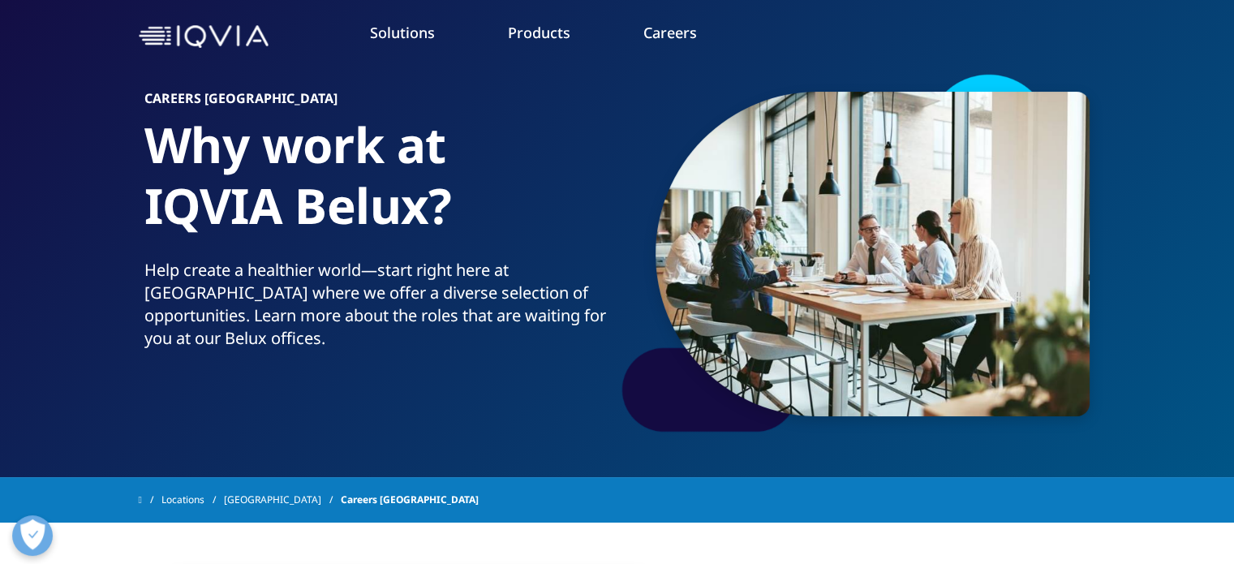
scroll to position [0, 0]
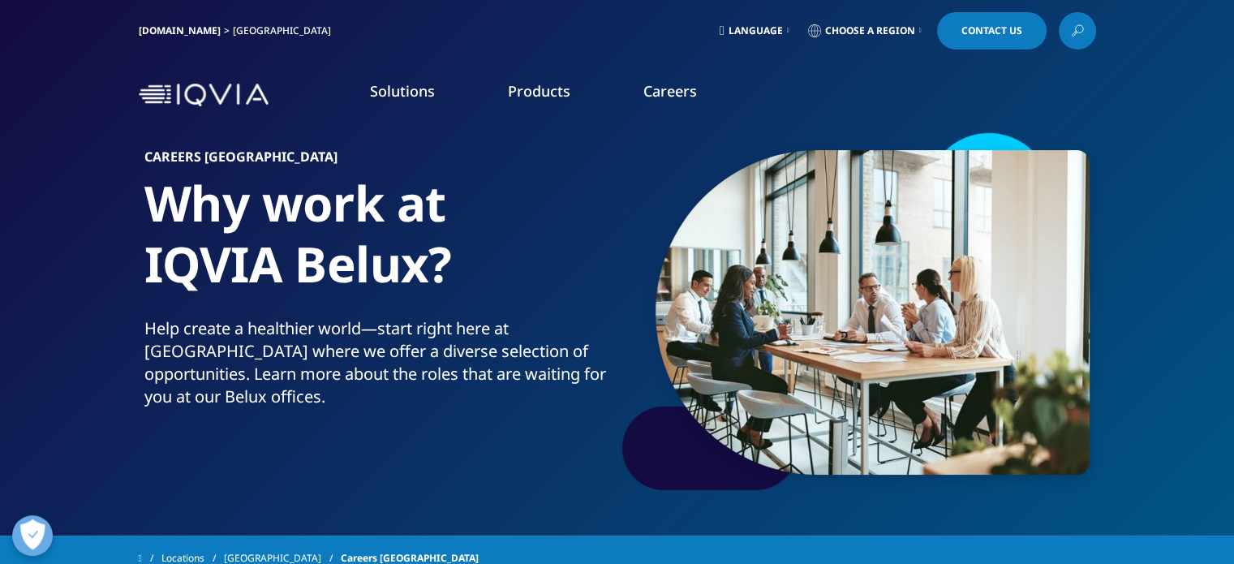
click at [961, 35] on span "Contact Us" at bounding box center [991, 31] width 61 height 10
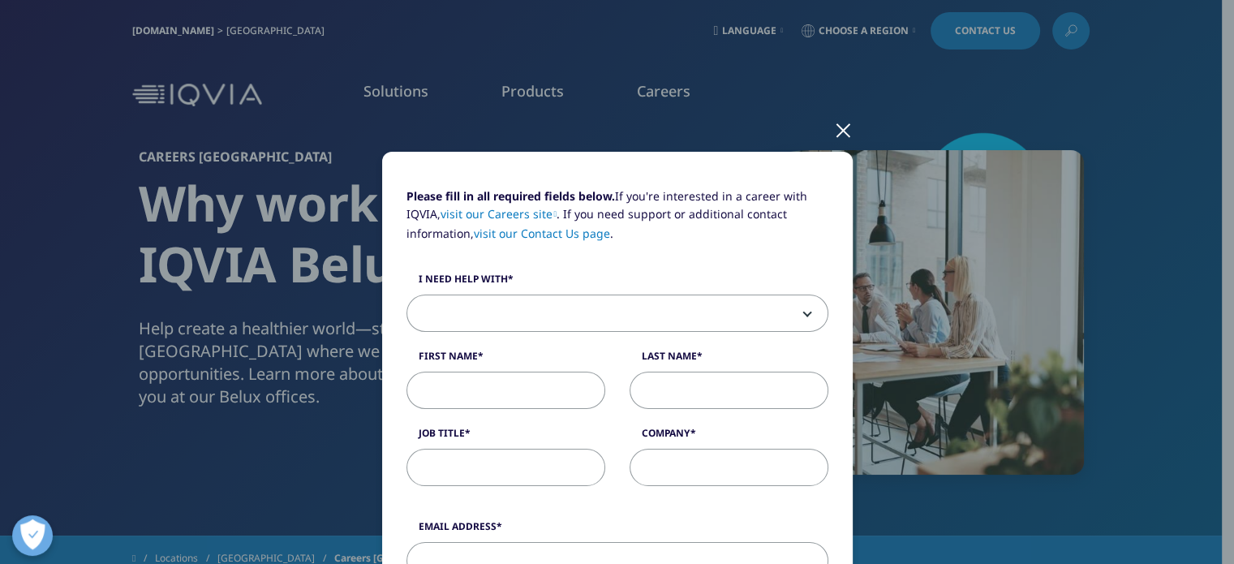
click at [539, 233] on link "visit our Contact Us page" at bounding box center [542, 232] width 136 height 15
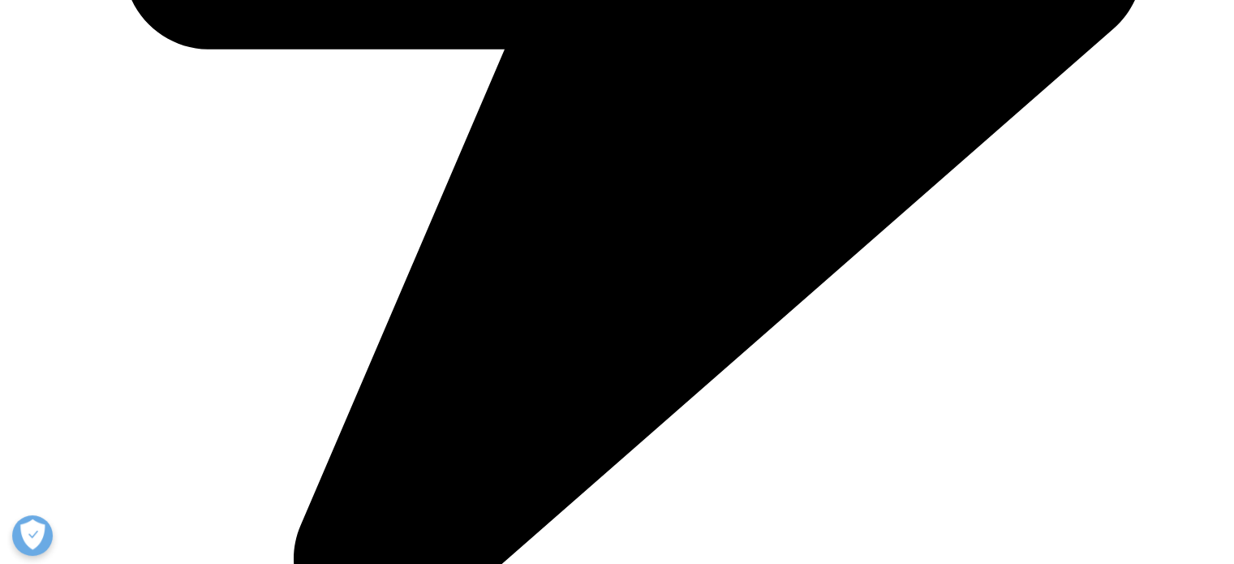
scroll to position [2676, 0]
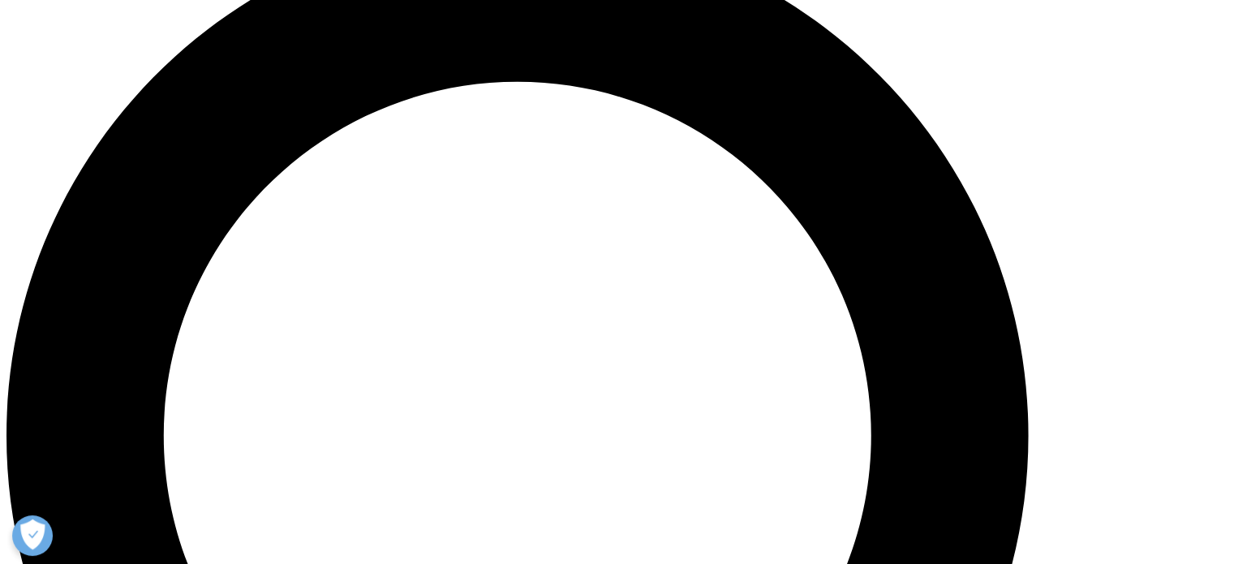
scroll to position [1460, 0]
